Goal: Task Accomplishment & Management: Manage account settings

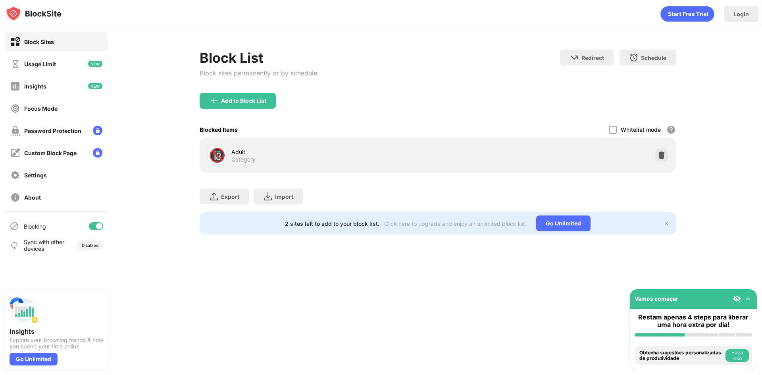
click at [511, 83] on div "Block List Block sites permanently or by schedule Redirect Choose a site to be …" at bounding box center [438, 71] width 476 height 43
click at [458, 74] on div "Block List Block sites permanently or by schedule Redirect Choose a site to be …" at bounding box center [438, 71] width 476 height 43
click at [749, 295] on img at bounding box center [748, 299] width 8 height 8
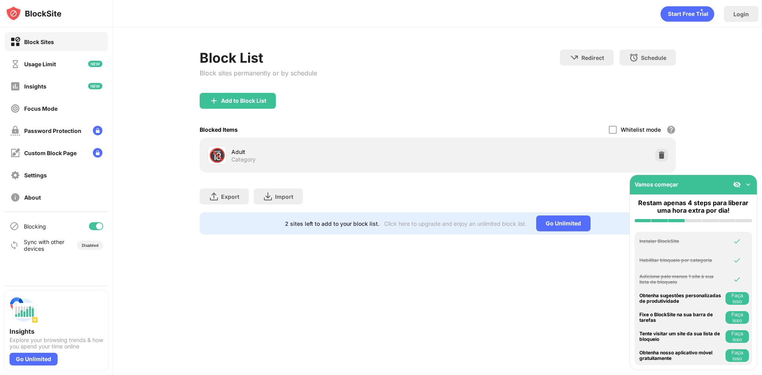
click at [753, 185] on div "Vamos começar" at bounding box center [693, 184] width 127 height 19
click at [749, 185] on img at bounding box center [748, 185] width 8 height 8
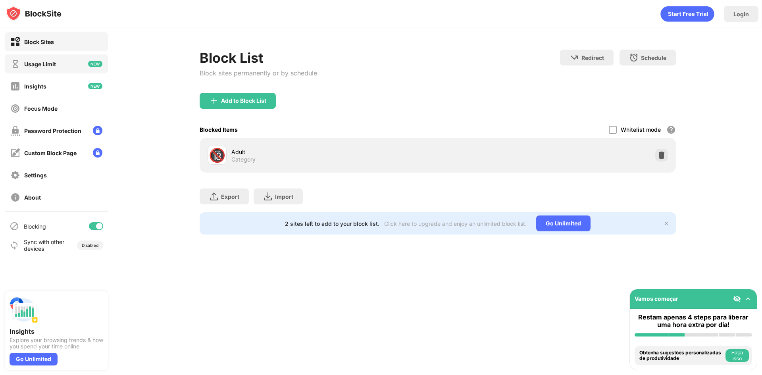
click at [54, 63] on div "Usage Limit" at bounding box center [40, 64] width 32 height 7
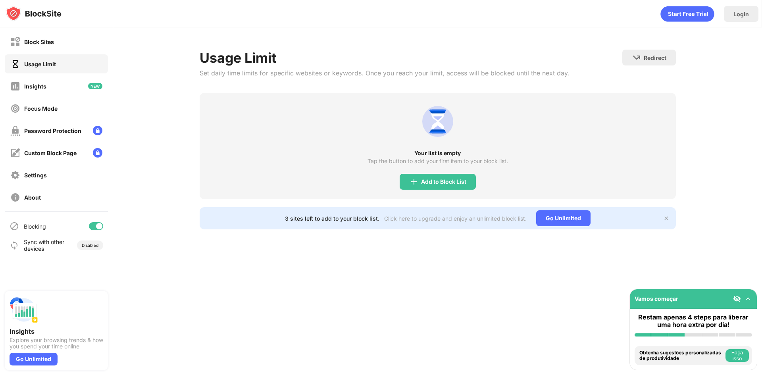
click at [396, 284] on div "Login Usage Limit Set daily time limits for specific websites or keywords. Once…" at bounding box center [437, 187] width 649 height 375
click at [343, 304] on div "Login Usage Limit Set daily time limits for specific websites or keywords. Once…" at bounding box center [437, 187] width 649 height 375
drag, startPoint x: 574, startPoint y: 73, endPoint x: 187, endPoint y: 61, distance: 387.2
click at [181, 72] on div "Usage Limit Set daily time limits for specific websites or keywords. Once you r…" at bounding box center [437, 139] width 649 height 224
click at [164, 103] on div "Usage Limit Set daily time limits for specific websites or keywords. Once you r…" at bounding box center [437, 139] width 649 height 224
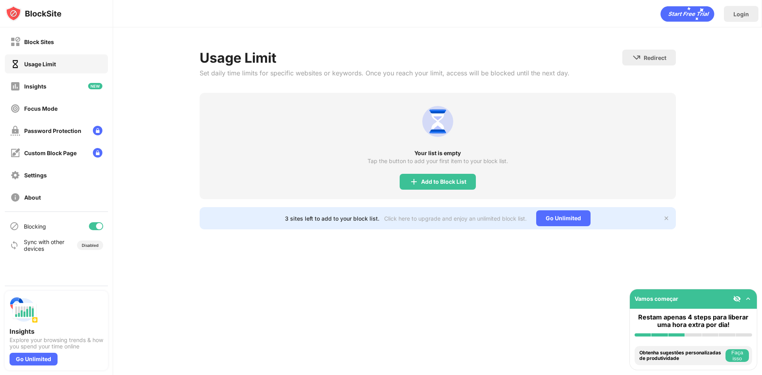
click at [196, 70] on div "Usage Limit Set daily time limits for specific websites or keywords. Once you r…" at bounding box center [437, 139] width 649 height 224
click at [200, 71] on div "Set daily time limits for specific websites or keywords. Once you reach your li…" at bounding box center [385, 73] width 370 height 8
